Goal: Communication & Community: Answer question/provide support

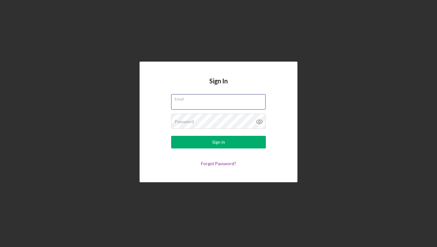
type input "[PERSON_NAME][EMAIL_ADDRESS][DOMAIN_NAME]"
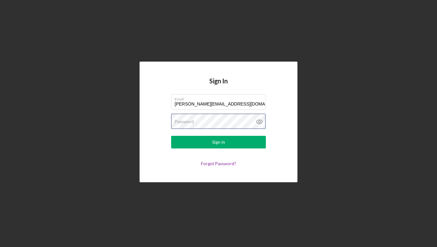
click at [219, 142] on button "Sign In" at bounding box center [218, 142] width 95 height 13
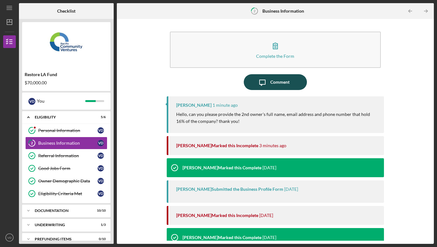
click at [272, 85] on div "Comment" at bounding box center [279, 82] width 19 height 16
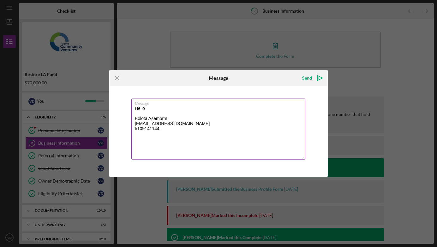
click at [177, 121] on textarea "Hello Bolota Asemorm [EMAIL_ADDRESS][DOMAIN_NAME] 5109141144" at bounding box center [218, 129] width 174 height 61
click at [171, 116] on textarea "Hello Bolota Asemorm [EMAIL_ADDRESS][DOMAIN_NAME] 5109141144" at bounding box center [218, 129] width 174 height 61
click at [169, 118] on textarea "Hello Bolota Asemorm [EMAIL_ADDRESS][DOMAIN_NAME] 5109141144" at bounding box center [218, 129] width 174 height 61
click at [169, 137] on textarea "Hello [PERSON_NAME] [EMAIL_ADDRESS][DOMAIN_NAME] 5109141144" at bounding box center [218, 129] width 174 height 61
type textarea "Hello [PERSON_NAME] [EMAIL_ADDRESS][DOMAIN_NAME] 5109141144"
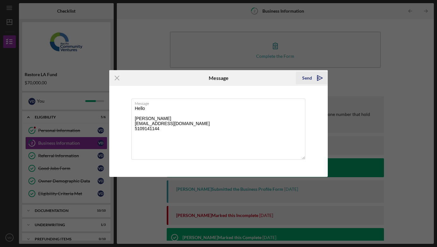
click at [307, 78] on div "Send" at bounding box center [307, 78] width 10 height 13
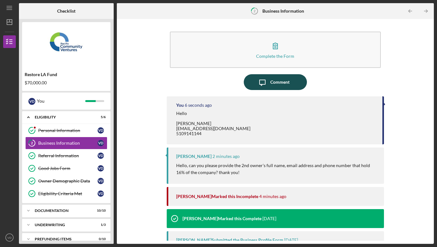
click at [274, 82] on div "Comment" at bounding box center [279, 82] width 19 height 16
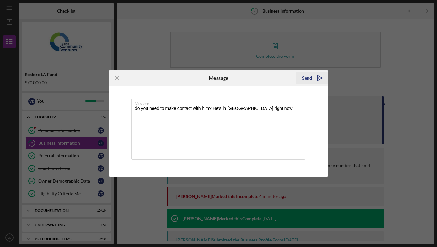
type textarea "do you need to make contact with him? He's in [GEOGRAPHIC_DATA] right now"
click at [306, 76] on div "Send" at bounding box center [307, 78] width 10 height 13
